Goal: Task Accomplishment & Management: Use online tool/utility

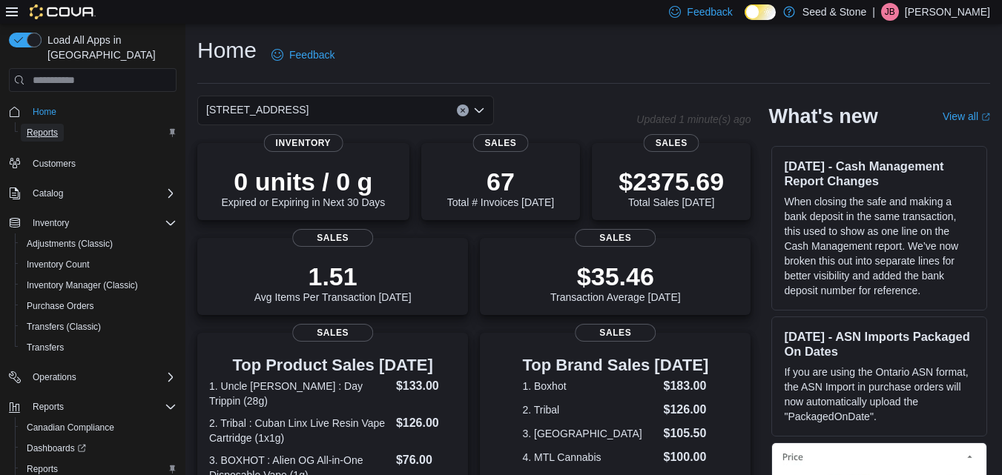
click at [45, 127] on span "Reports" at bounding box center [42, 133] width 31 height 12
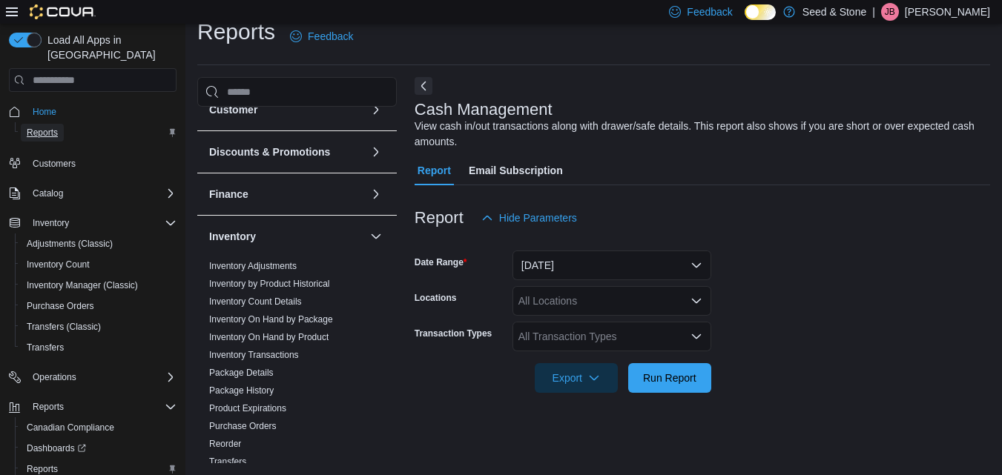
scroll to position [145, 0]
click at [285, 330] on span "Inventory On Hand by Product" at bounding box center [297, 337] width 188 height 18
click at [291, 335] on link "Inventory On Hand by Product" at bounding box center [268, 336] width 119 height 10
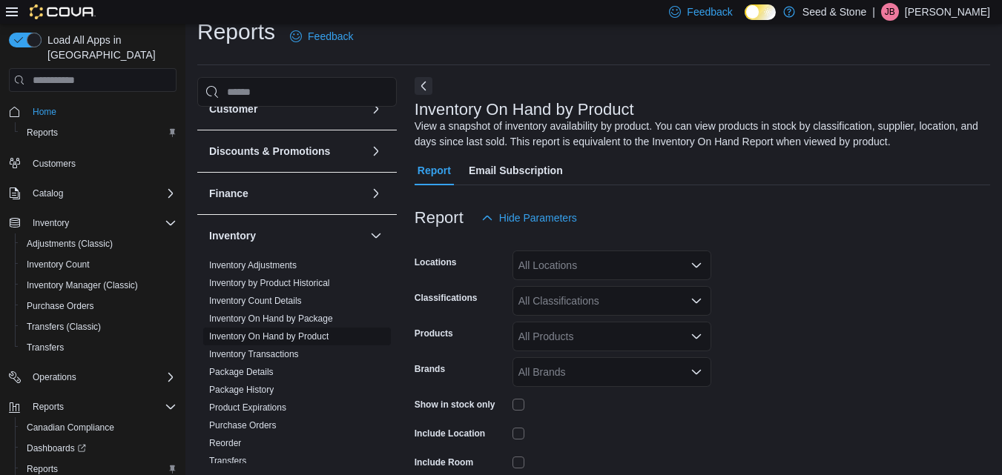
scroll to position [50, 0]
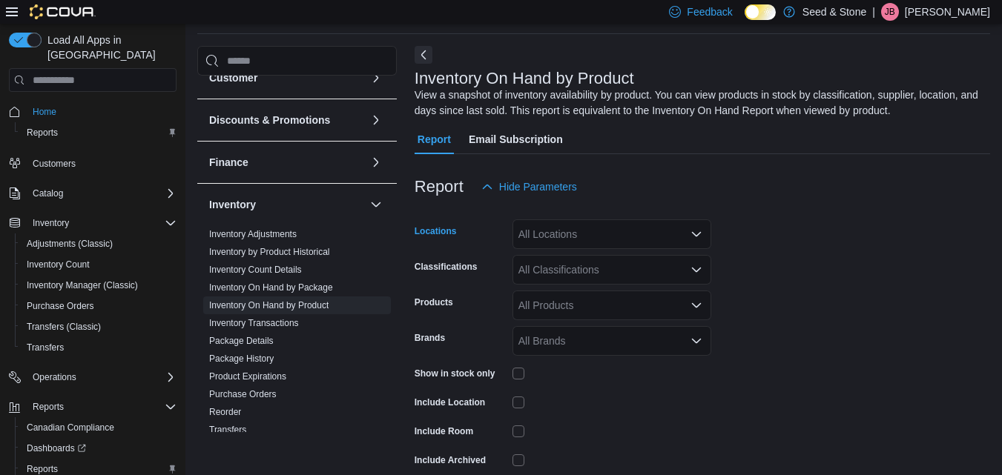
click at [576, 244] on div "All Locations" at bounding box center [611, 234] width 199 height 30
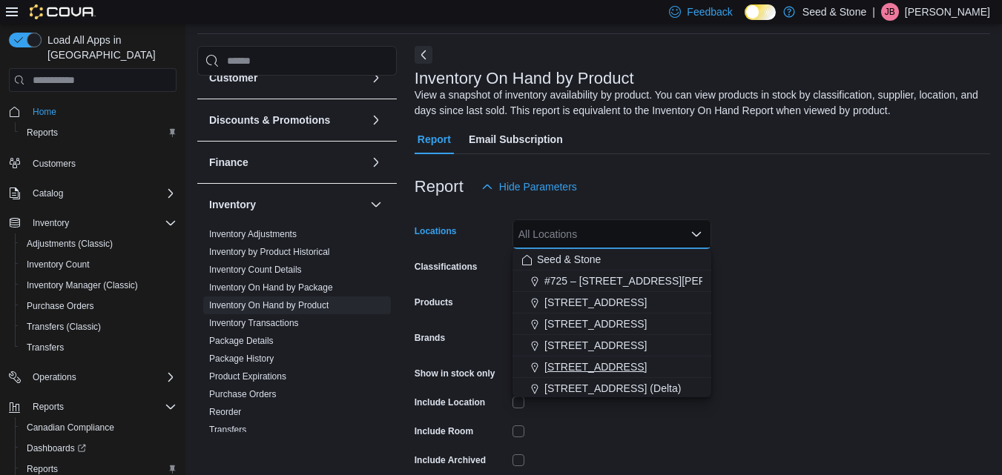
click at [589, 366] on span "[STREET_ADDRESS]" at bounding box center [595, 367] width 102 height 15
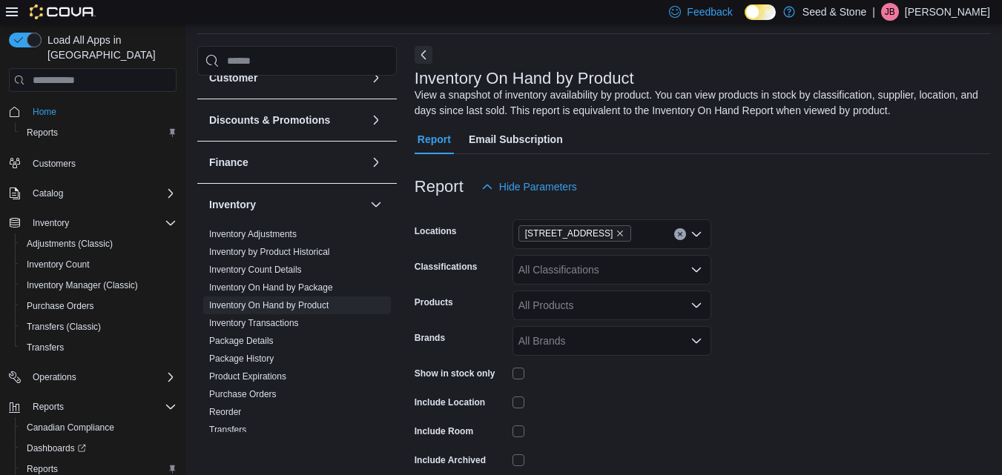
click at [797, 264] on form "Locations 590 Old Hope Princeton Way (Hope) Classifications All Classifications…" at bounding box center [701, 357] width 575 height 311
click at [651, 275] on div "All Classifications" at bounding box center [611, 270] width 199 height 30
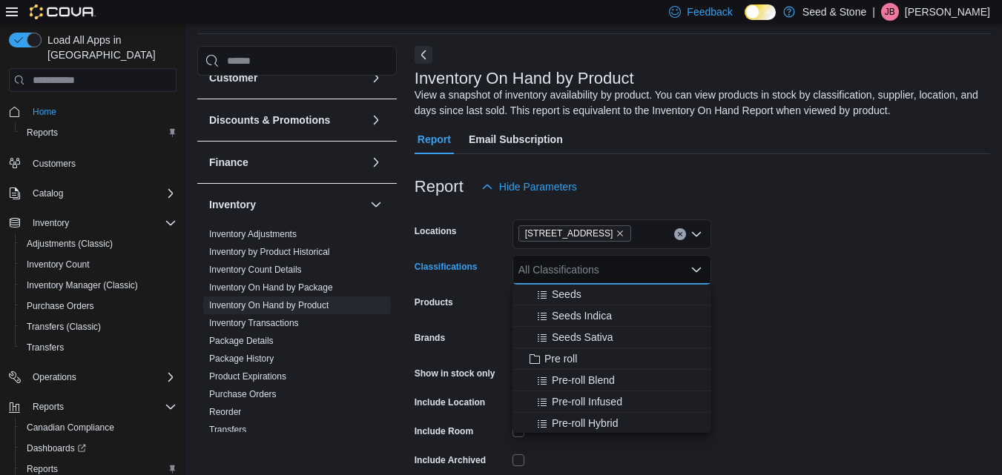
scroll to position [44, 0]
click at [566, 363] on span "Pre roll" at bounding box center [560, 358] width 33 height 15
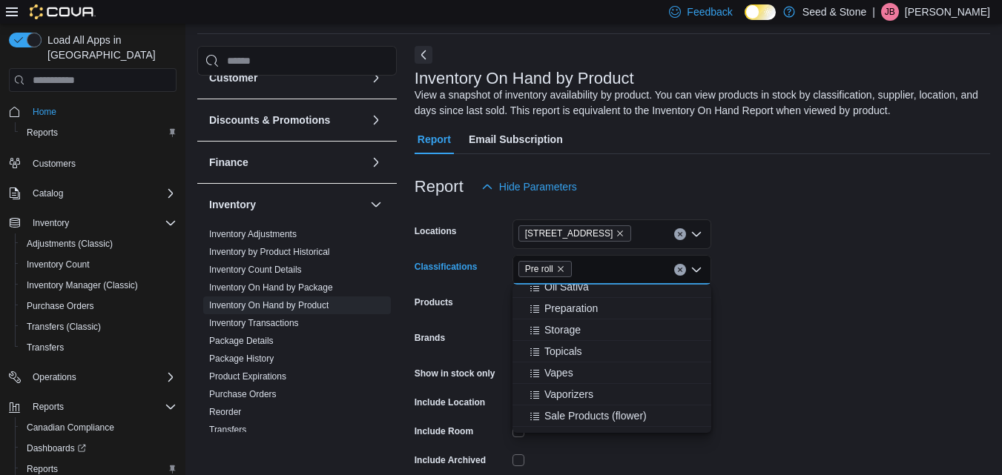
scroll to position [724, 0]
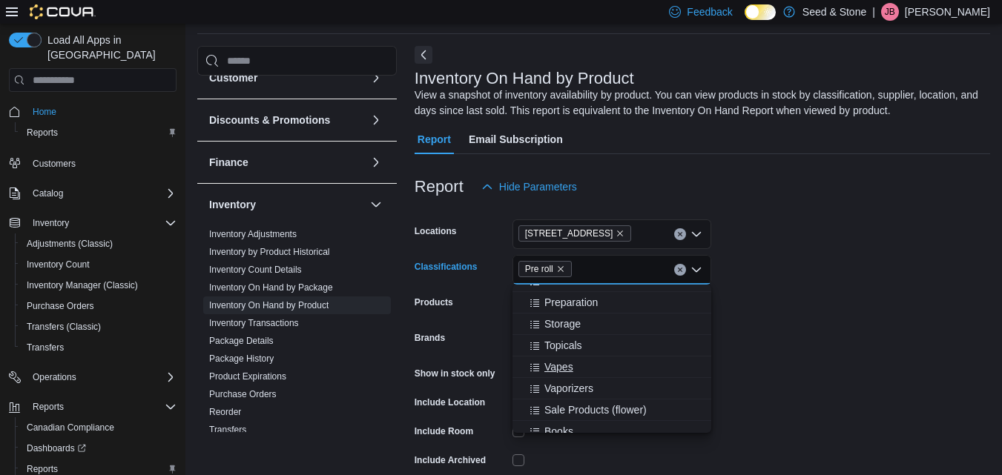
click at [560, 363] on span "Vapes" at bounding box center [558, 367] width 29 height 15
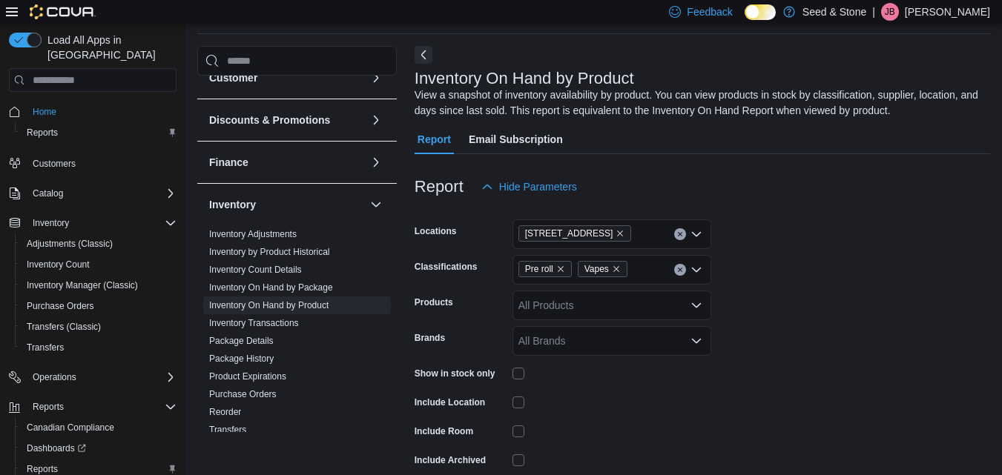
click at [815, 245] on form "Locations 590 Old Hope Princeton Way (Hope) Classifications Pre roll Vapes Prod…" at bounding box center [701, 357] width 575 height 311
click at [695, 274] on icon "Open list of options" at bounding box center [696, 270] width 12 height 12
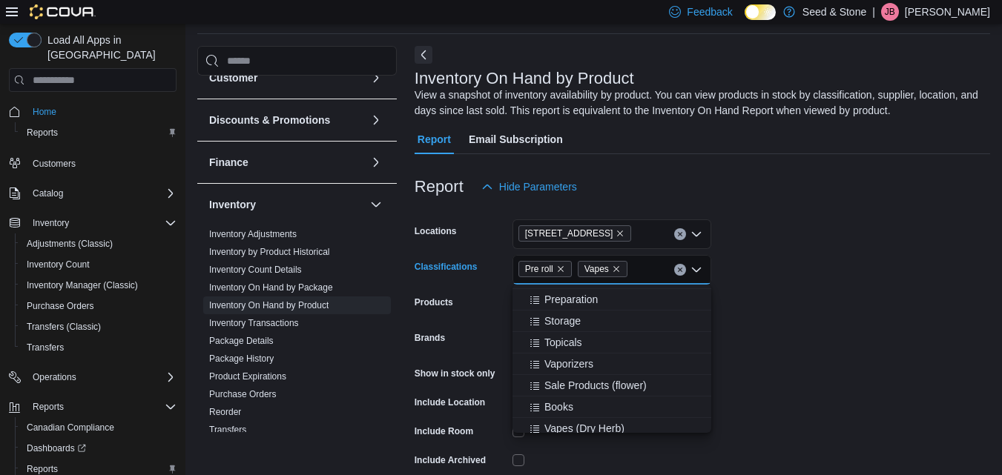
scroll to position [727, 0]
click at [572, 339] on span "Topicals" at bounding box center [563, 341] width 38 height 15
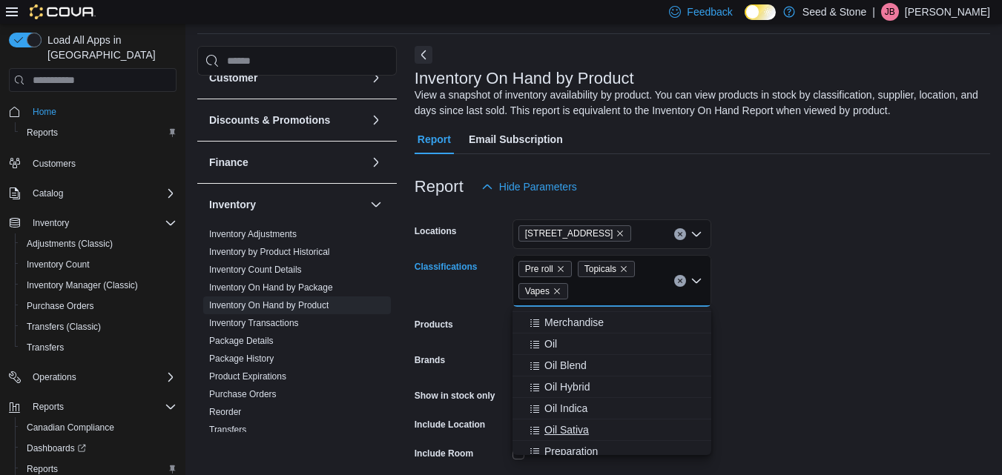
scroll to position [595, 0]
click at [549, 346] on span "Oil" at bounding box center [550, 345] width 13 height 15
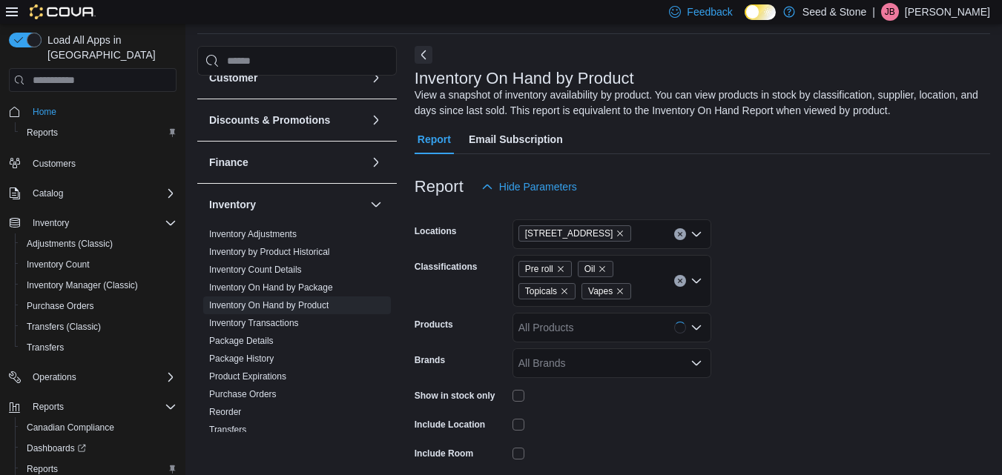
click at [756, 280] on form "Locations 590 Old Hope Princeton Way (Hope) Classifications Pre roll Oil Topica…" at bounding box center [701, 369] width 575 height 334
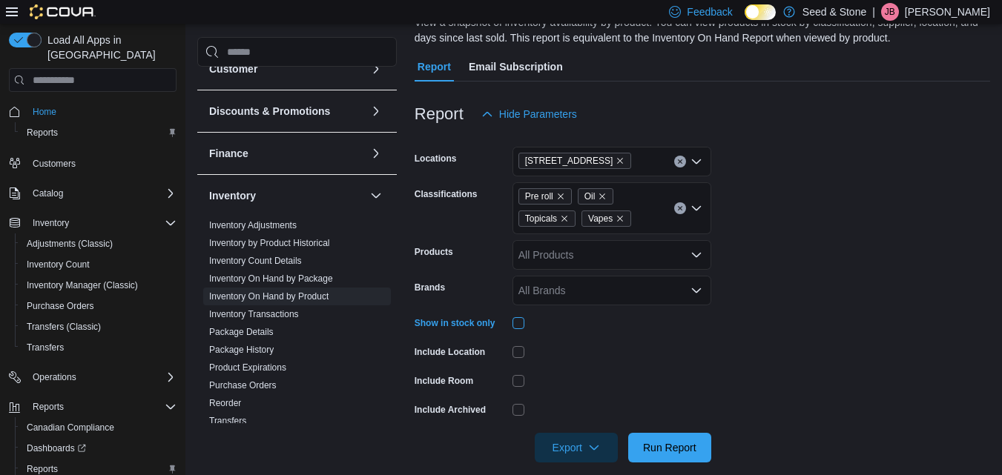
scroll to position [123, 0]
click at [698, 285] on icon "Open list of options" at bounding box center [696, 290] width 12 height 12
click at [761, 276] on form "Locations 590 Old Hope Princeton Way (Hope) Classifications Pre roll Oil Topica…" at bounding box center [701, 295] width 575 height 334
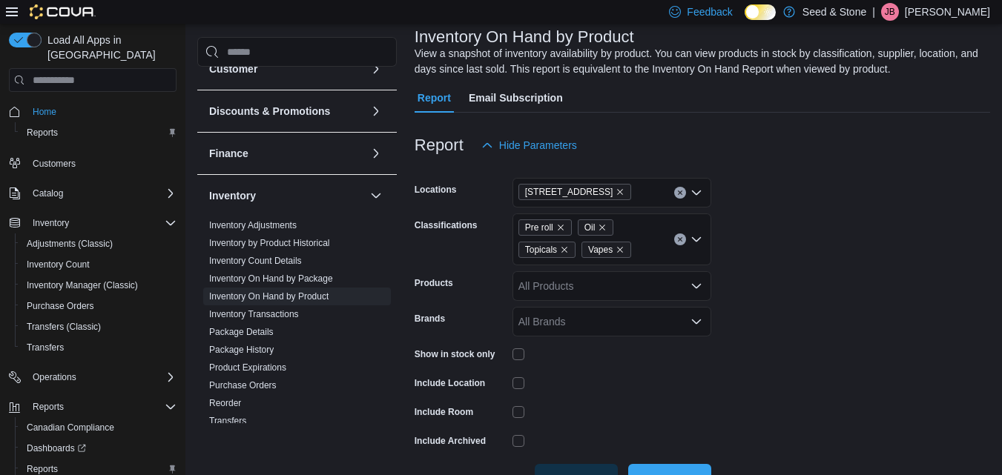
scroll to position [93, 0]
click at [560, 246] on icon "Remove Topicals from selection in this group" at bounding box center [564, 248] width 9 height 9
click at [778, 225] on form "Locations 590 Old Hope Princeton Way (Hope) Classifications Pre roll Oil Vapes …" at bounding box center [701, 326] width 575 height 334
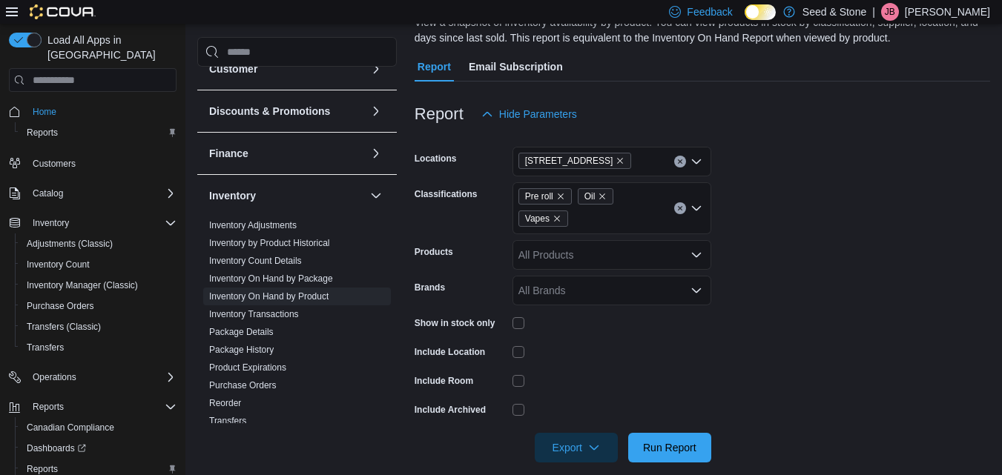
scroll to position [139, 0]
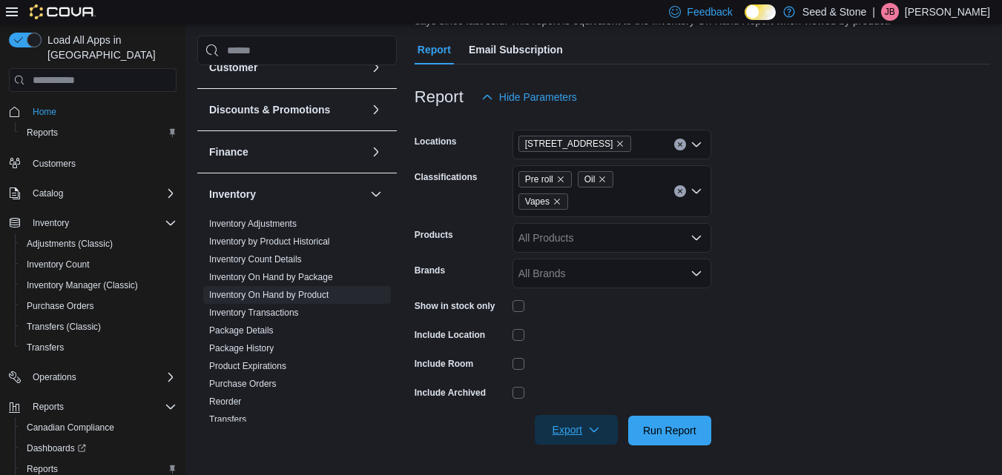
click at [597, 428] on icon "button" at bounding box center [594, 430] width 12 height 12
click at [577, 340] on span "Export to Excel" at bounding box center [578, 342] width 67 height 12
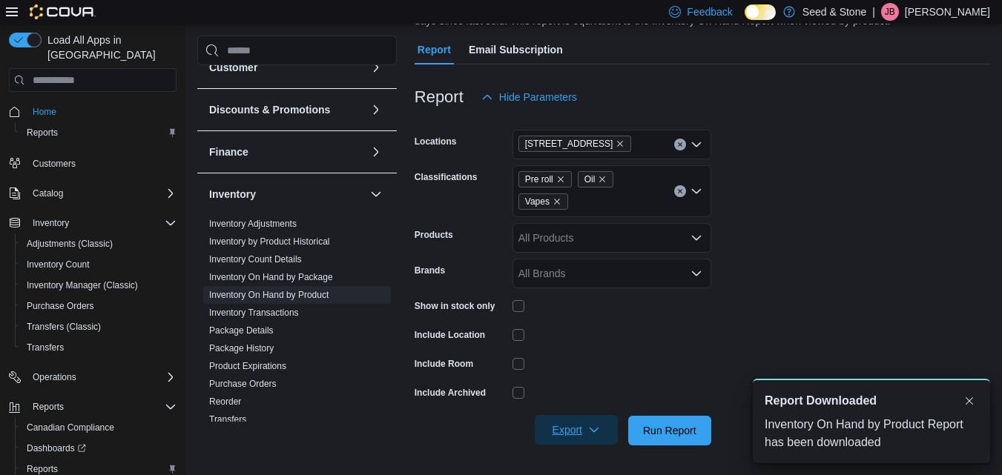
scroll to position [0, 0]
